Goal: Information Seeking & Learning: Find specific fact

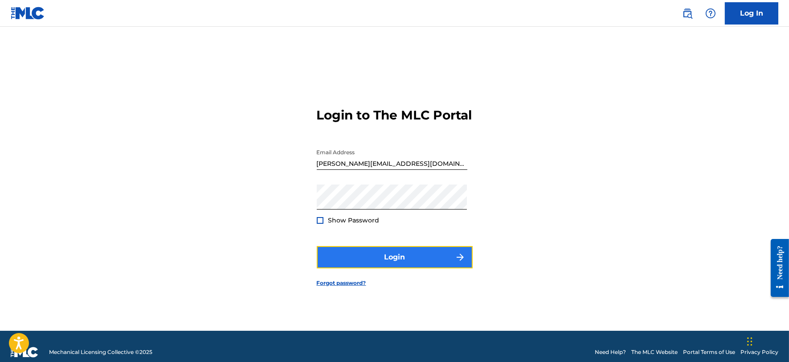
click at [369, 263] on button "Login" at bounding box center [395, 257] width 156 height 22
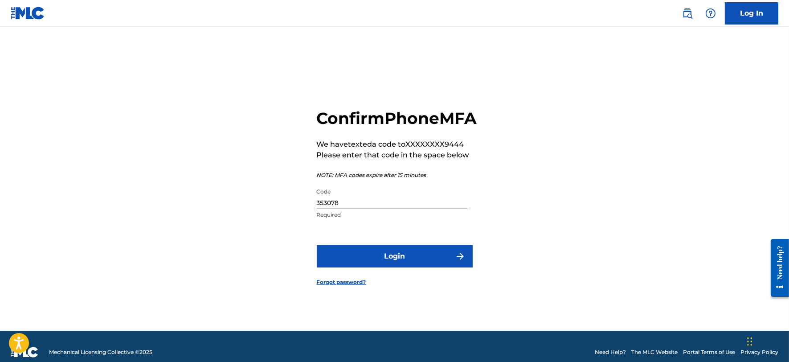
click at [374, 209] on input "353078" at bounding box center [392, 196] width 151 height 25
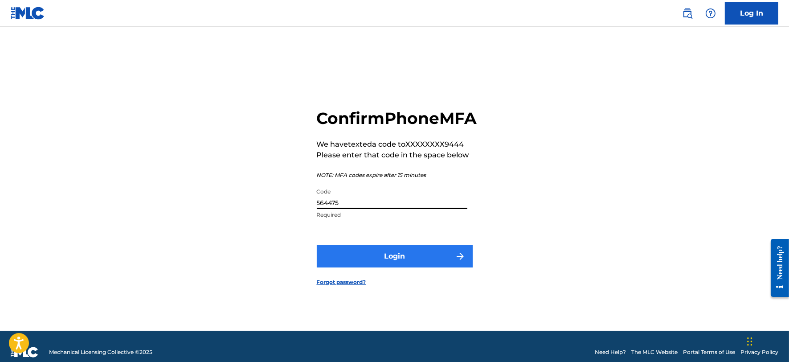
type input "564475"
click at [375, 265] on button "Login" at bounding box center [395, 256] width 156 height 22
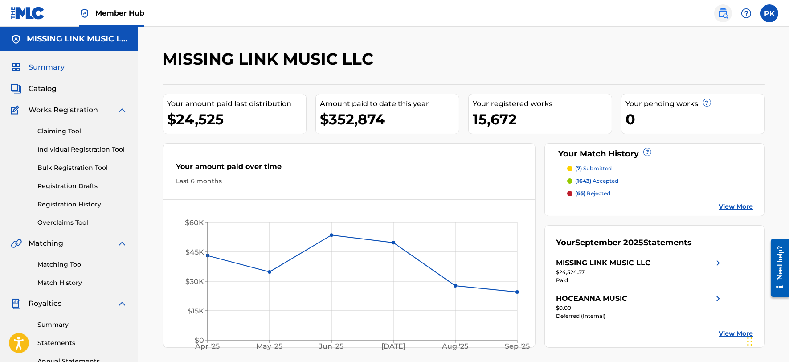
click at [722, 16] on img at bounding box center [723, 13] width 11 height 11
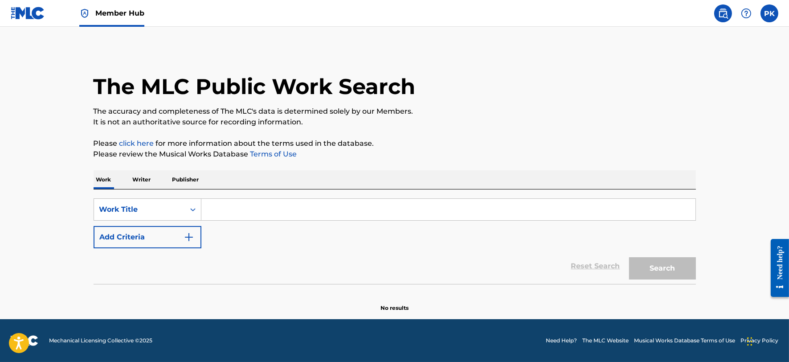
click at [266, 214] on input "Search Form" at bounding box center [448, 209] width 494 height 21
paste input "FOR (U)NITY"
type input "FOR (U)NITY"
click at [629, 257] on button "Search" at bounding box center [662, 268] width 67 height 22
